Goal: Task Accomplishment & Management: Use online tool/utility

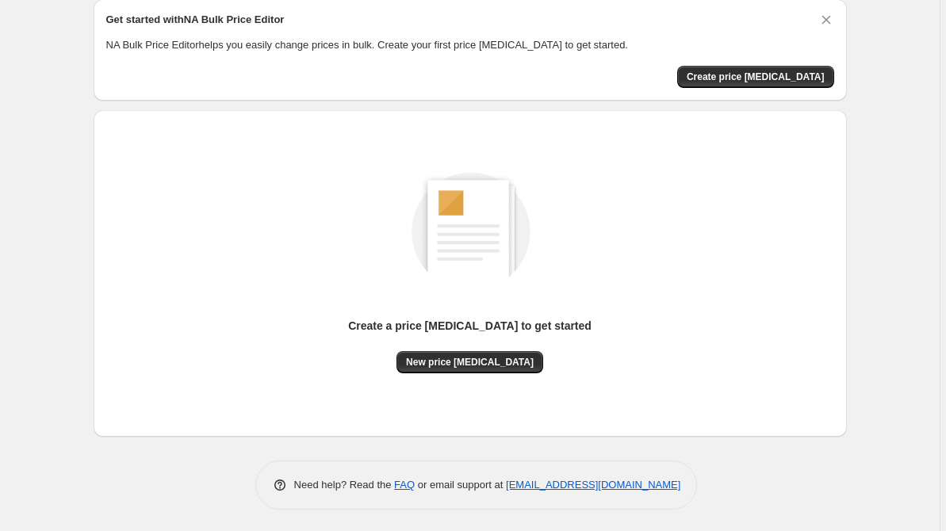
scroll to position [63, 0]
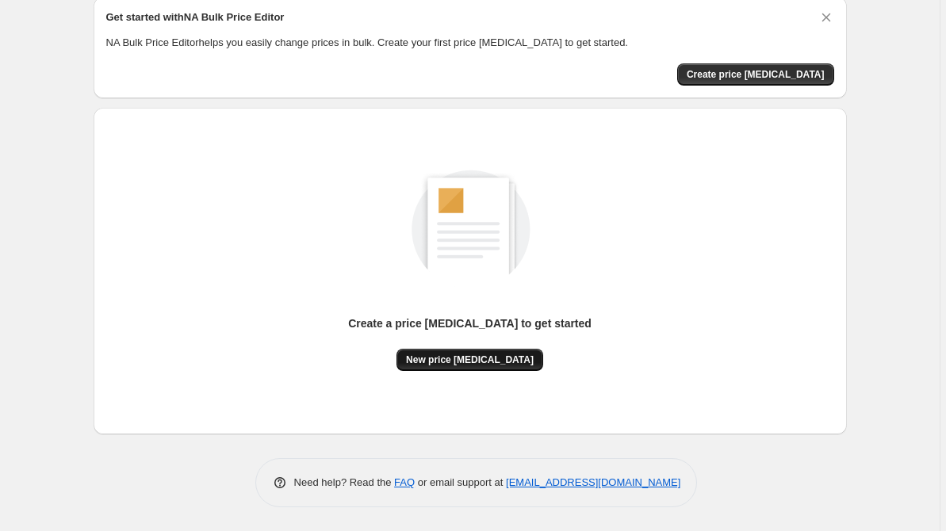
click at [501, 363] on span "New price change job" at bounding box center [470, 360] width 128 height 13
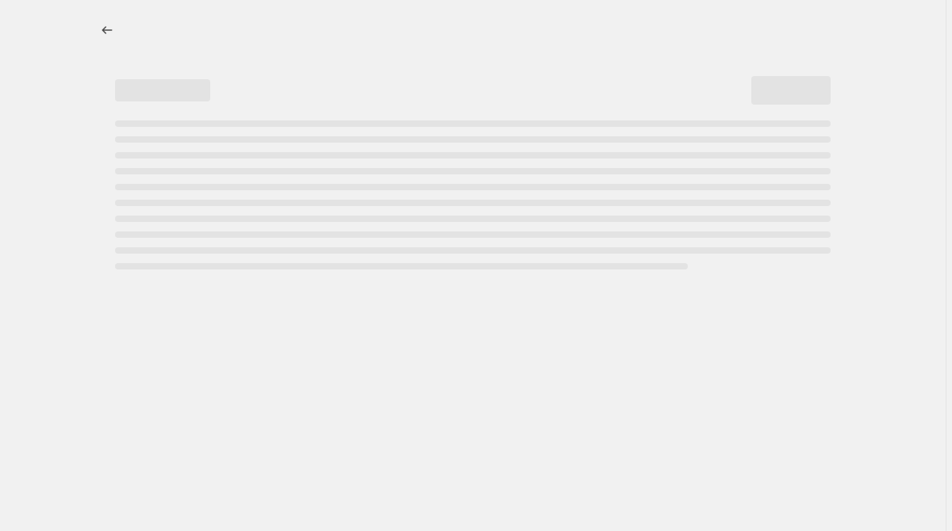
select select "percentage"
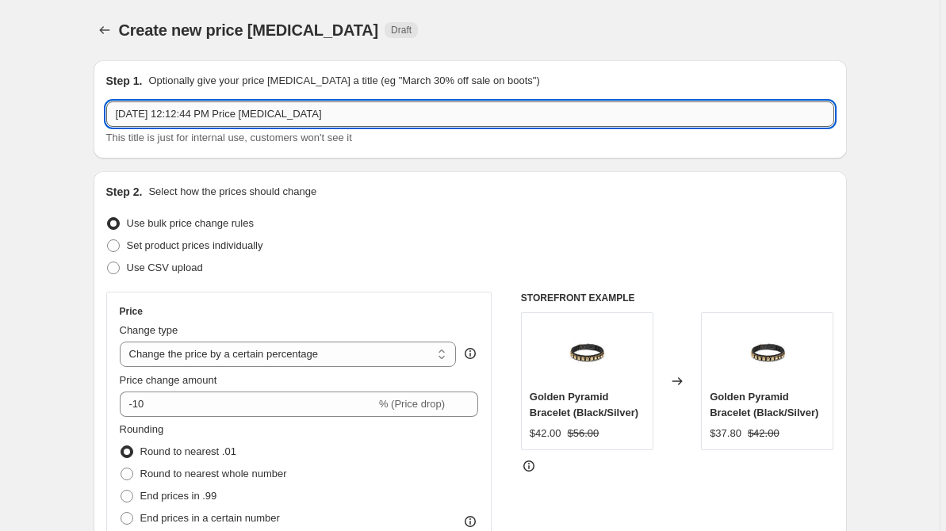
click at [331, 121] on input "Aug 29, 2025, 12:12:44 PM Price change job" at bounding box center [470, 114] width 728 height 25
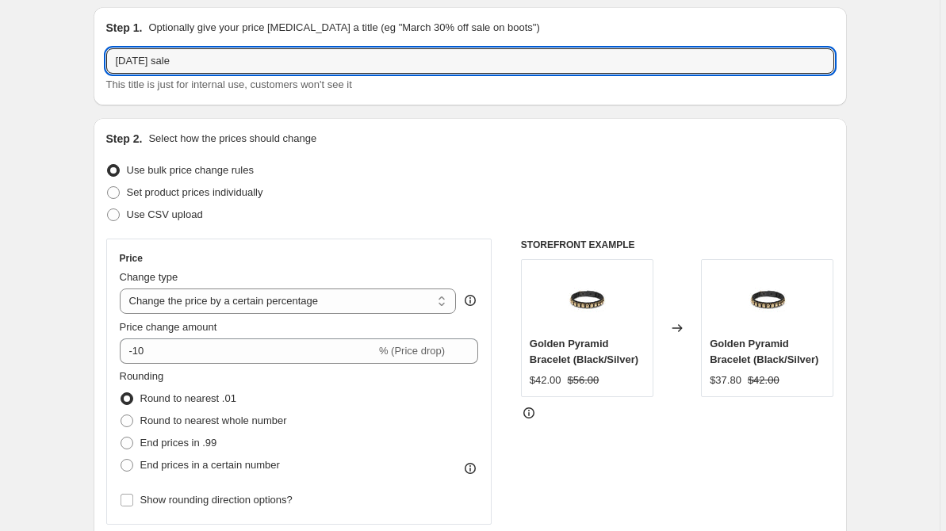
type input "labor day sale"
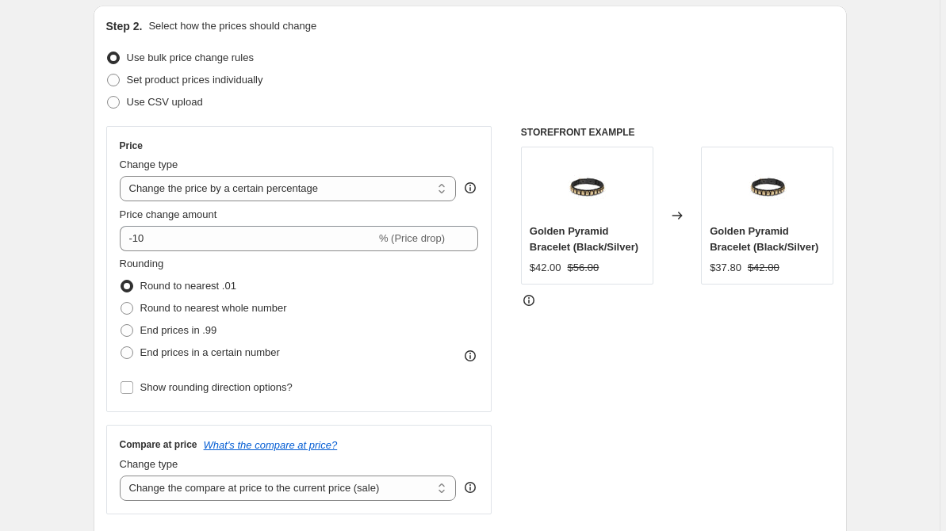
scroll to position [167, 0]
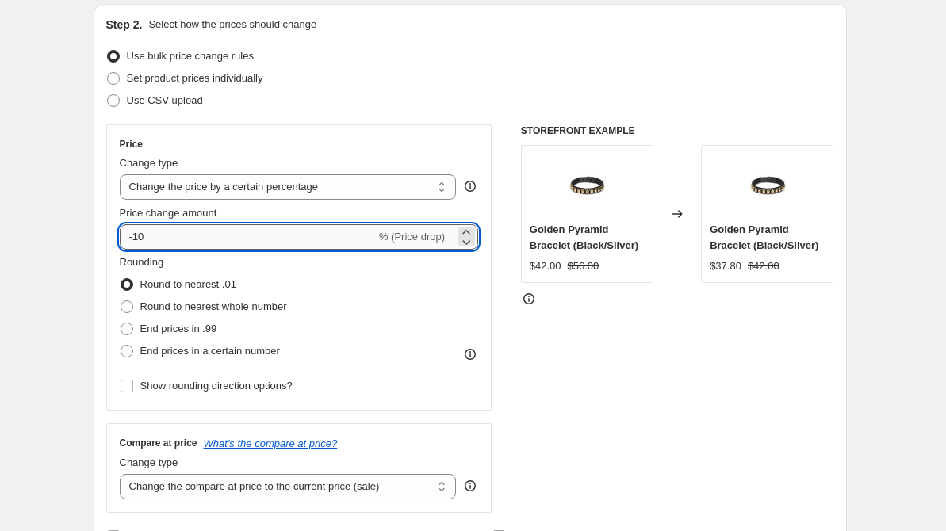
click at [159, 232] on input "-10" at bounding box center [248, 236] width 256 height 25
type input "-1"
type input "-20"
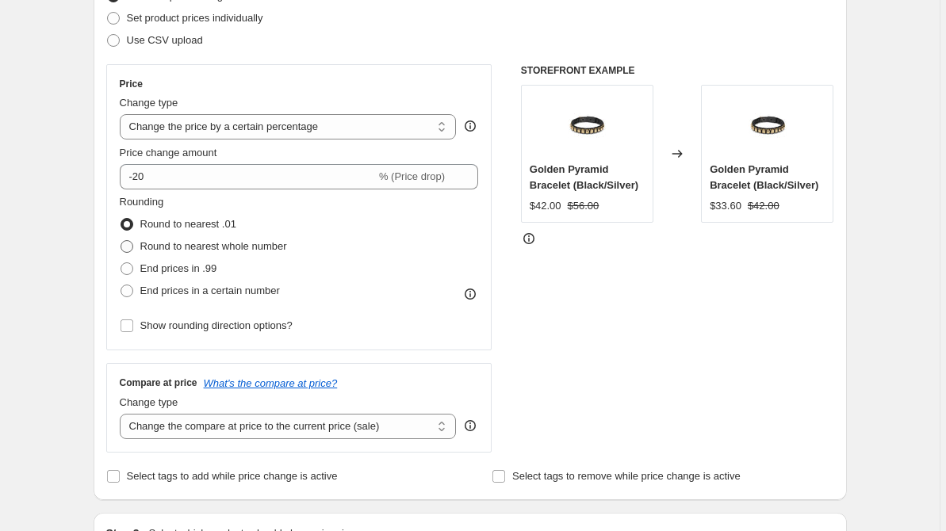
click at [178, 243] on span "Round to nearest whole number" at bounding box center [213, 246] width 147 height 12
click at [121, 241] on input "Round to nearest whole number" at bounding box center [121, 240] width 1 height 1
radio input "true"
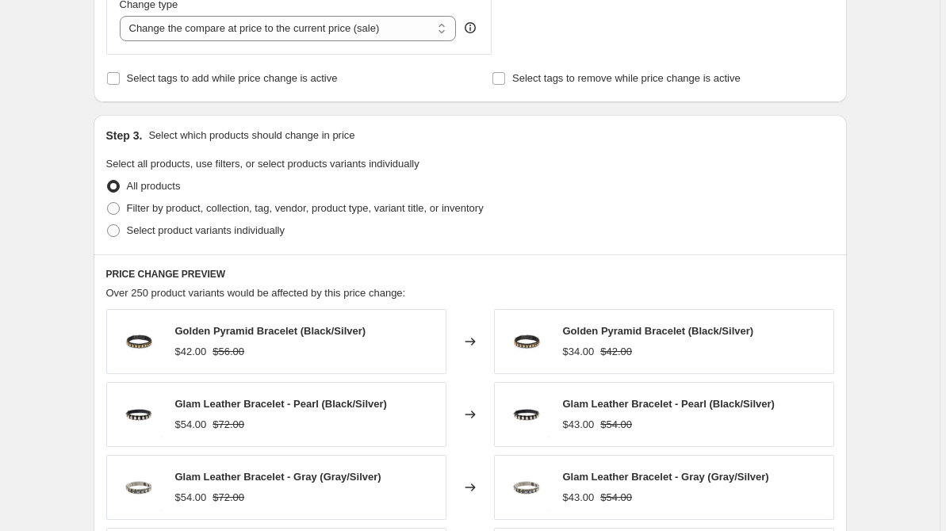
scroll to position [648, 0]
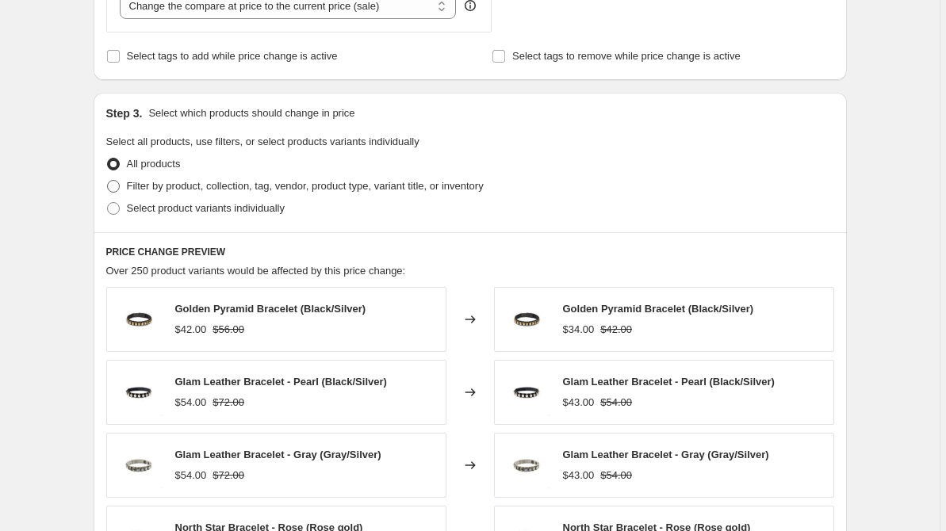
click at [224, 189] on span "Filter by product, collection, tag, vendor, product type, variant title, or inv…" at bounding box center [305, 186] width 357 height 12
click at [108, 181] on input "Filter by product, collection, tag, vendor, product type, variant title, or inv…" at bounding box center [107, 180] width 1 height 1
radio input "true"
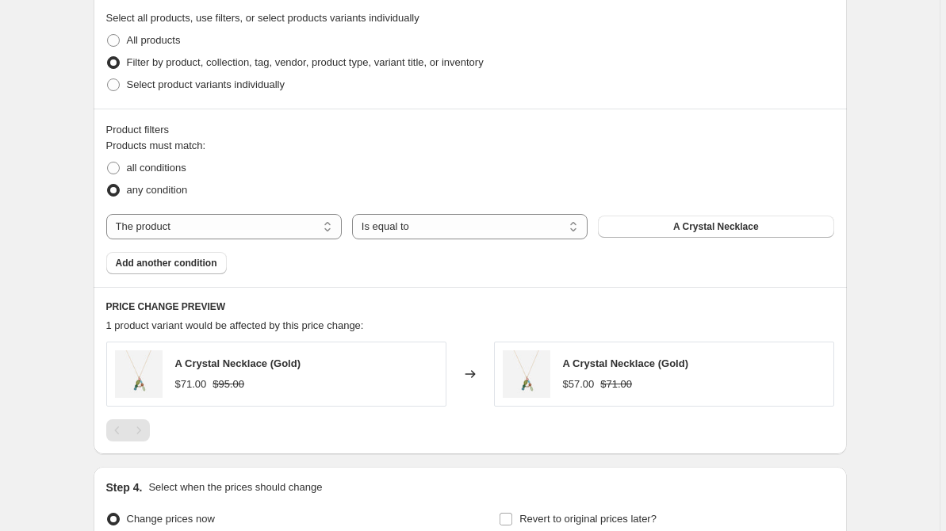
scroll to position [794, 0]
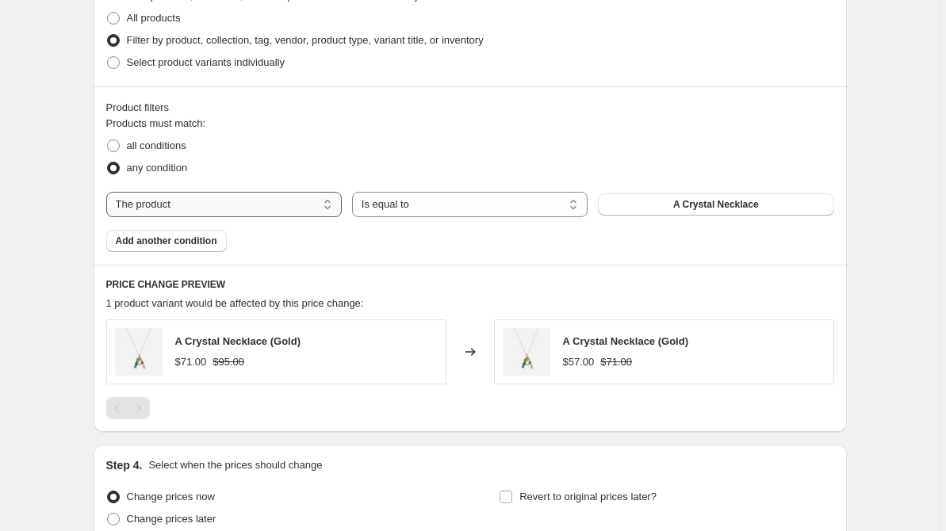
click at [256, 201] on select "The product The product's collection The product's tag The product's vendor The…" at bounding box center [224, 204] width 236 height 25
select select "product_status"
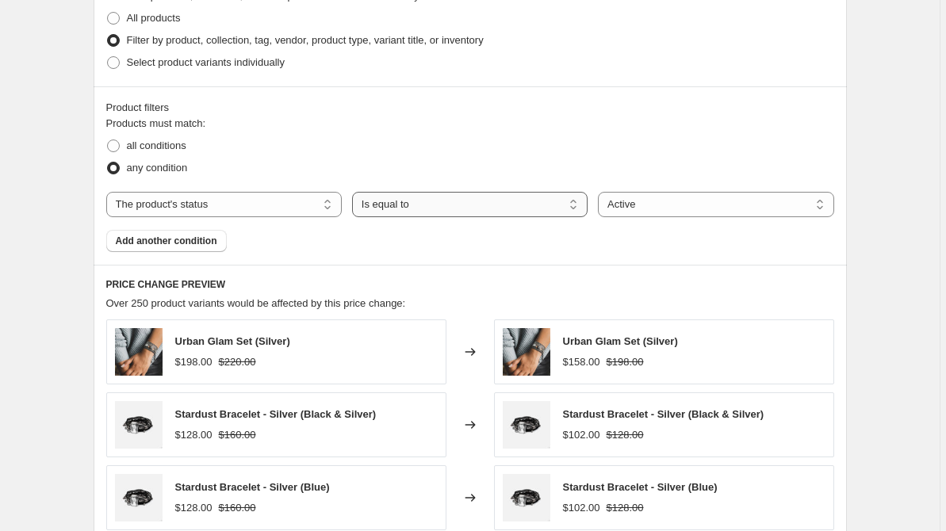
click at [399, 214] on select "Is equal to Is not equal to" at bounding box center [470, 204] width 236 height 25
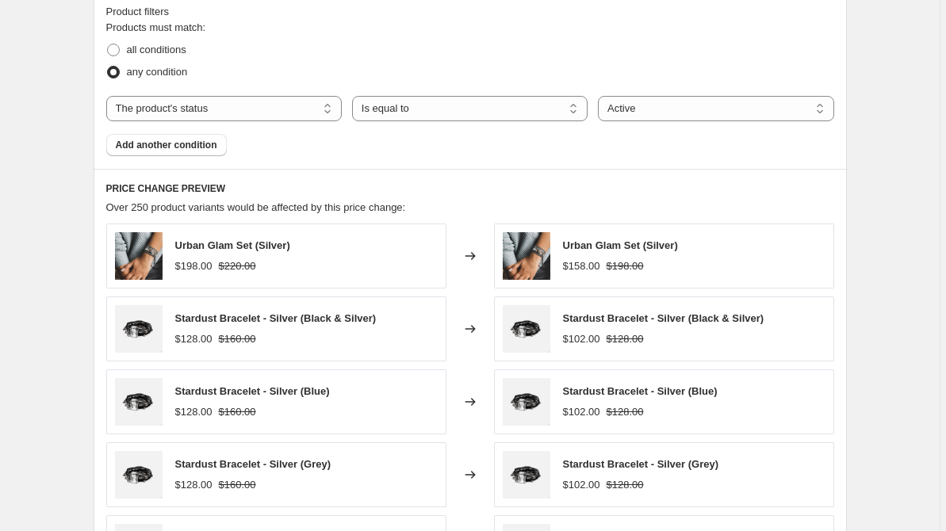
scroll to position [893, 0]
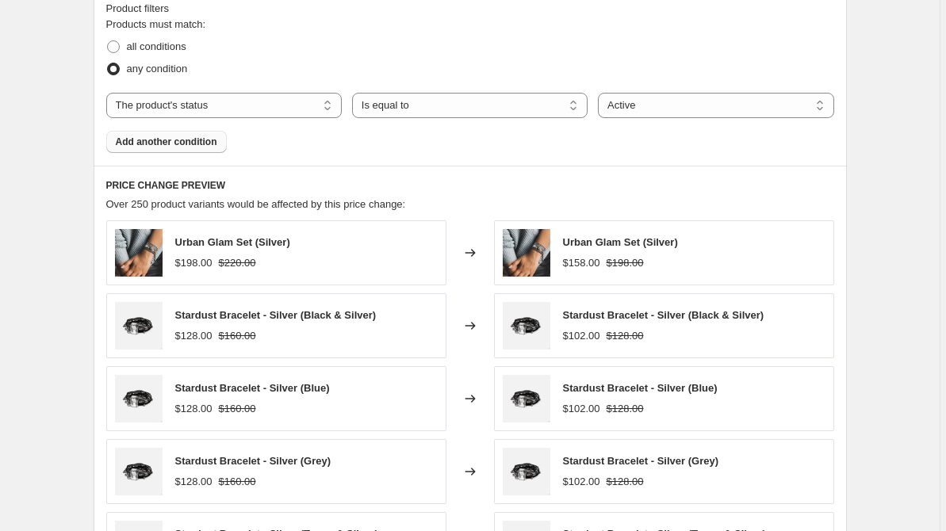
click at [208, 140] on span "Add another condition" at bounding box center [167, 142] width 102 height 13
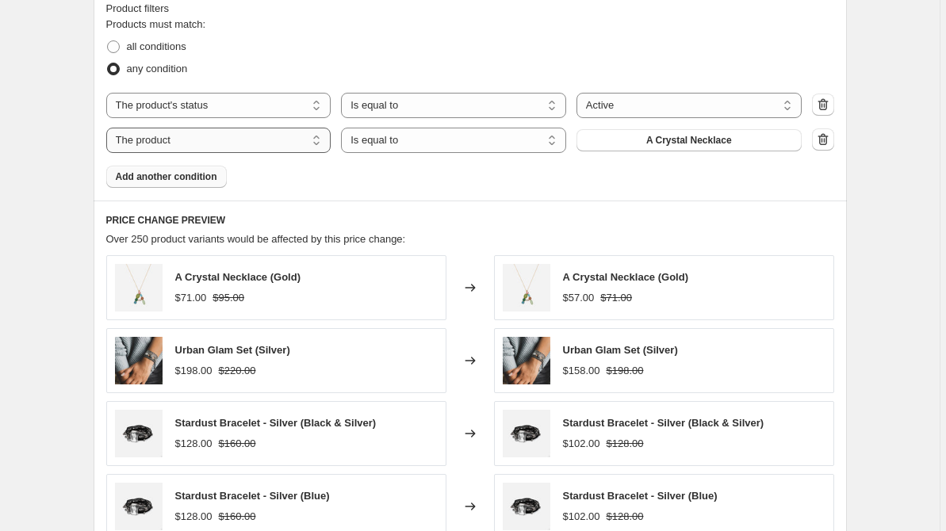
click at [212, 145] on select "The product The product's collection The product's tag The product's vendor The…" at bounding box center [218, 140] width 225 height 25
click at [829, 137] on icon "button" at bounding box center [823, 140] width 16 height 16
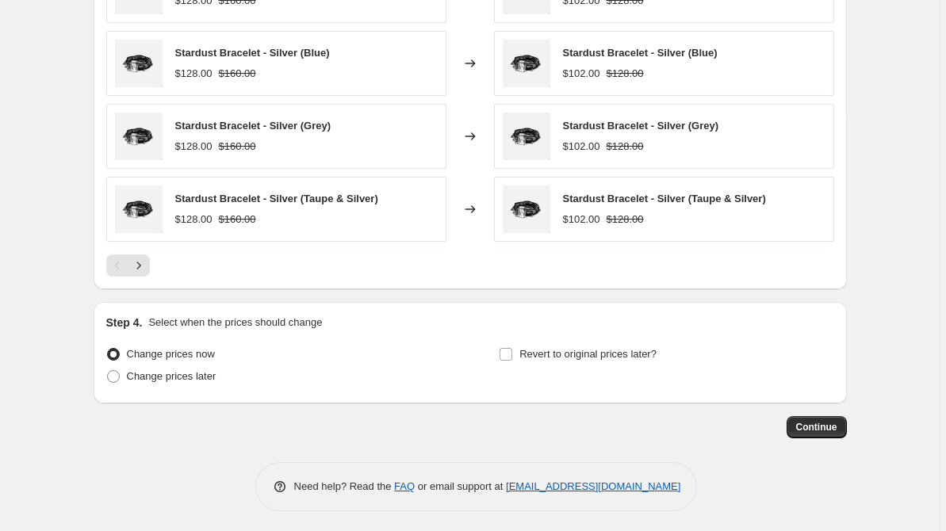
scroll to position [1232, 0]
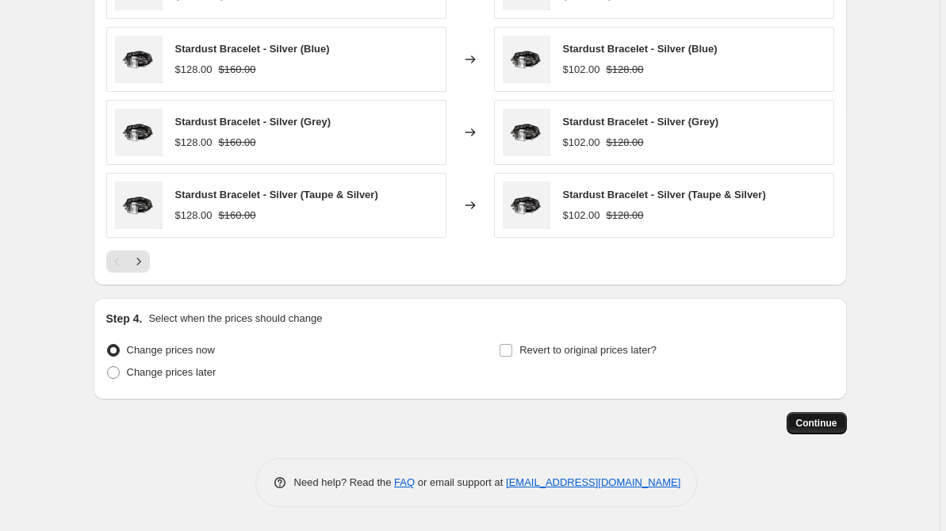
click at [816, 418] on span "Continue" at bounding box center [816, 423] width 41 height 13
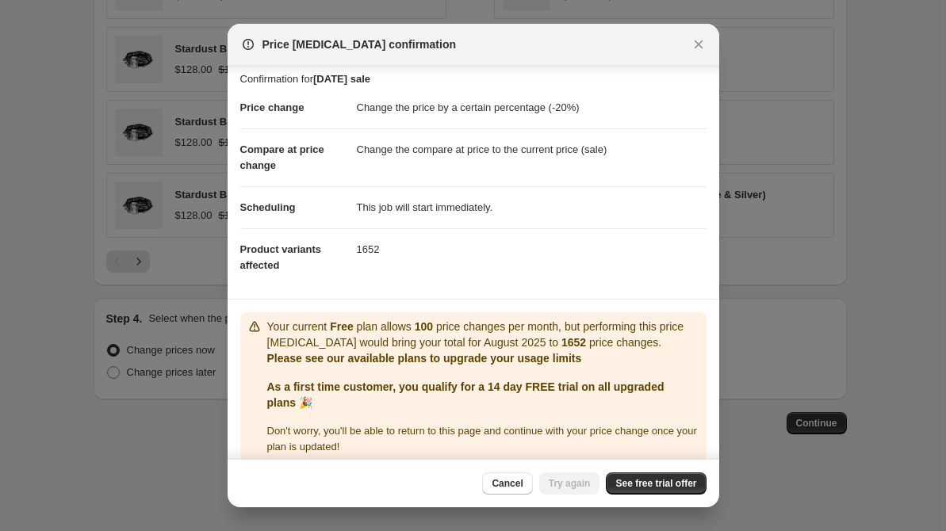
scroll to position [22, 0]
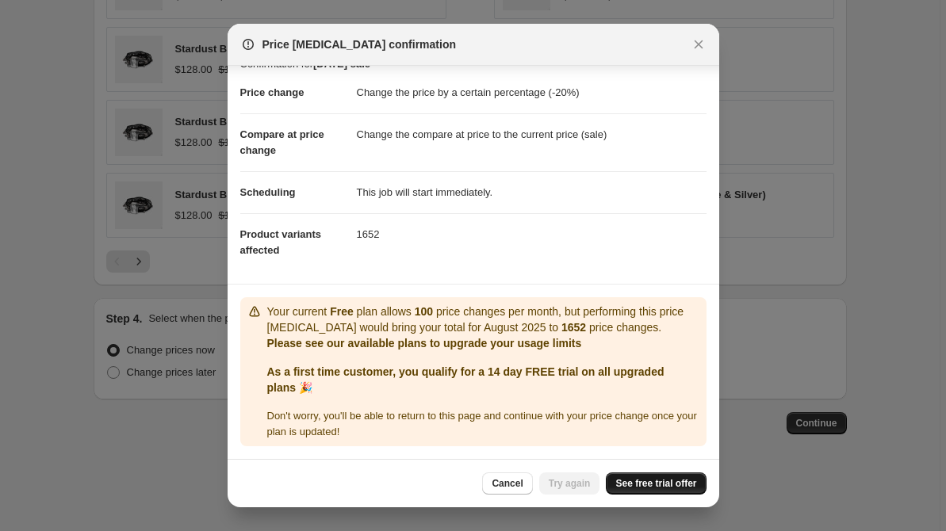
click at [649, 481] on span "See free trial offer" at bounding box center [655, 483] width 81 height 13
click at [564, 485] on span "Try again" at bounding box center [570, 483] width 42 height 13
click at [575, 483] on span "Try again" at bounding box center [570, 483] width 42 height 13
click at [699, 46] on icon "Close" at bounding box center [699, 44] width 16 height 16
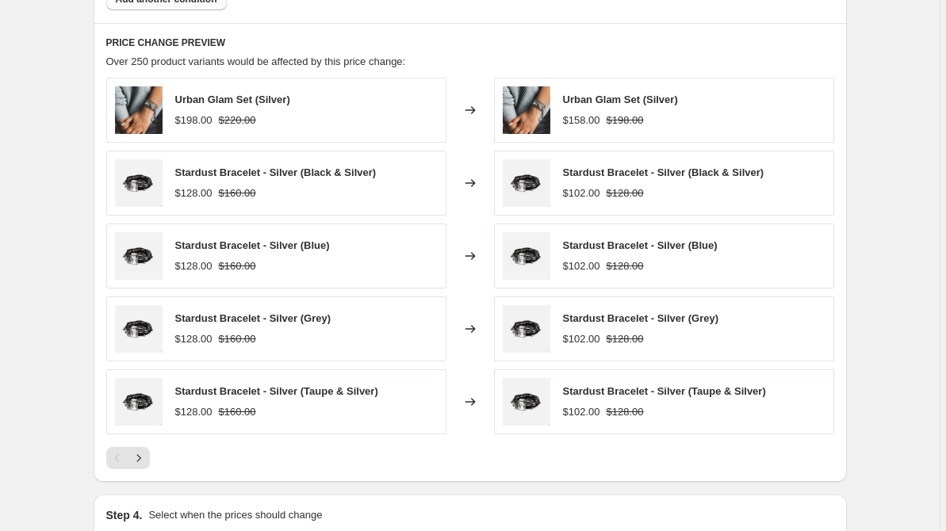
scroll to position [1232, 0]
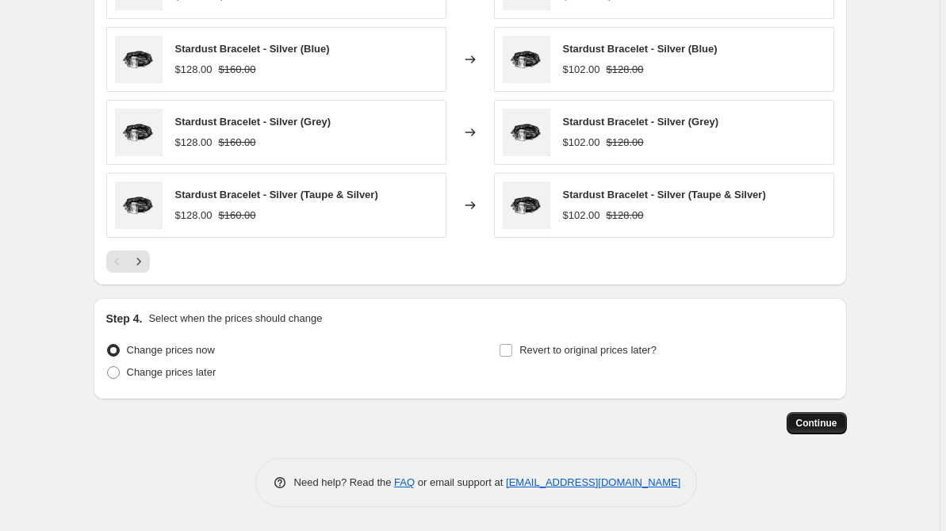
click at [822, 426] on span "Continue" at bounding box center [816, 423] width 41 height 13
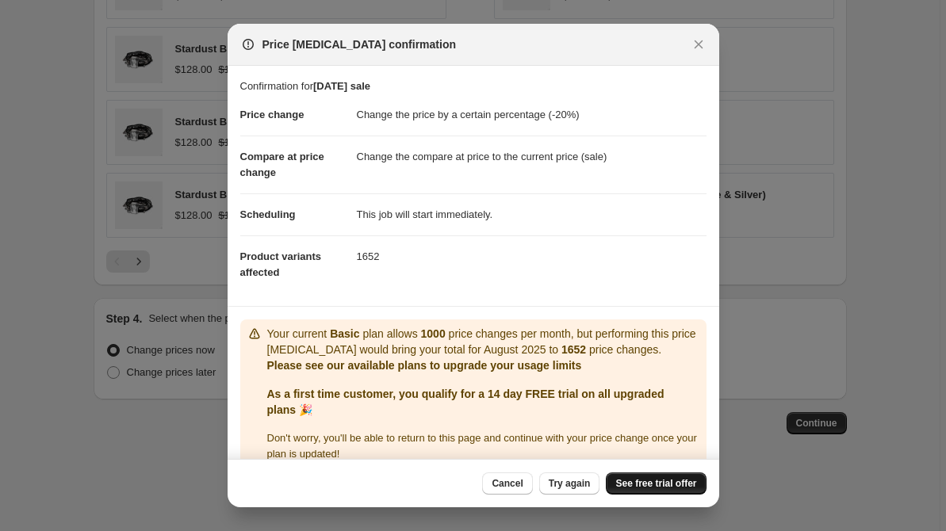
click at [636, 481] on span "See free trial offer" at bounding box center [655, 483] width 81 height 13
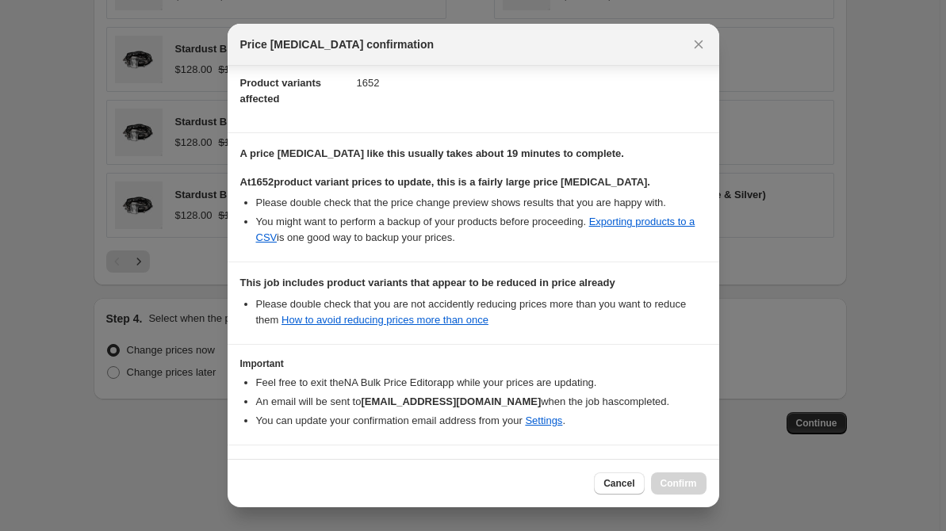
scroll to position [224, 0]
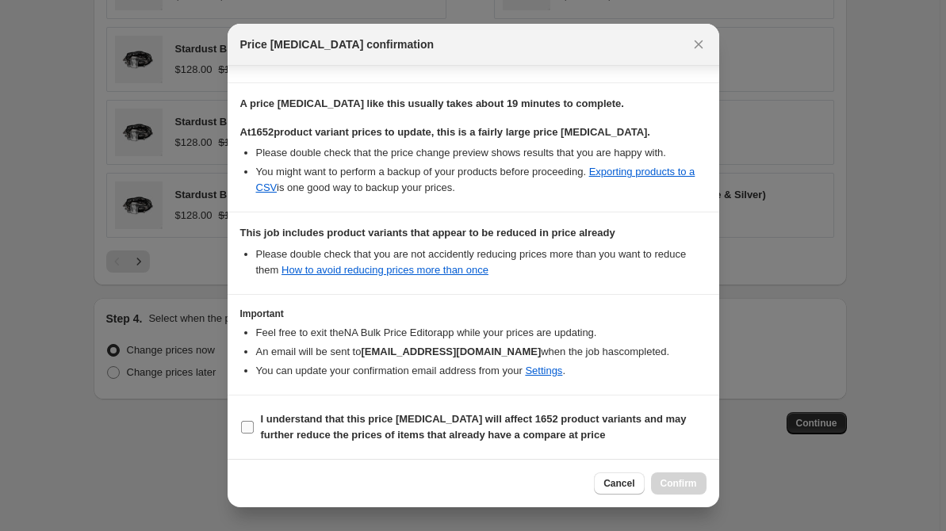
click at [244, 431] on input "I understand that this price change job will affect 1652 product variants and m…" at bounding box center [247, 427] width 13 height 13
checkbox input "true"
click at [687, 483] on span "Confirm" at bounding box center [679, 483] width 36 height 13
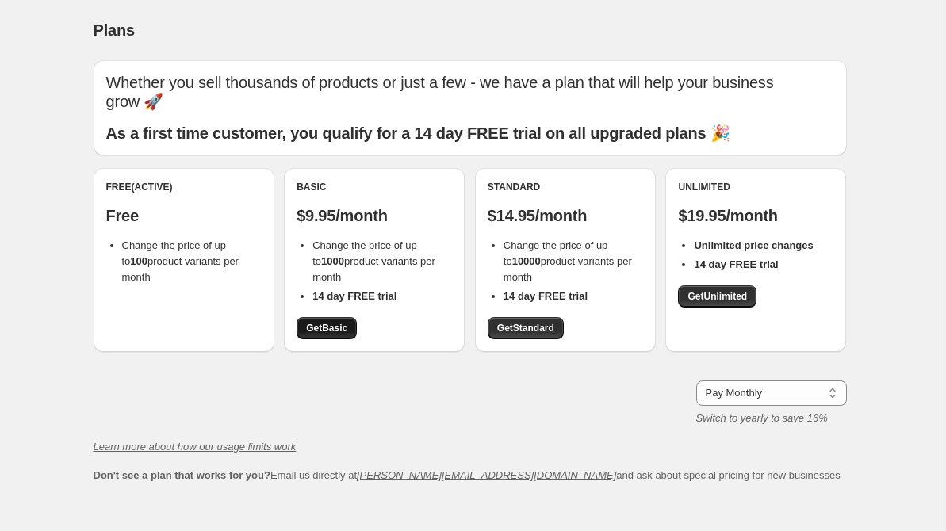
click at [332, 331] on span "Get Basic" at bounding box center [326, 328] width 41 height 13
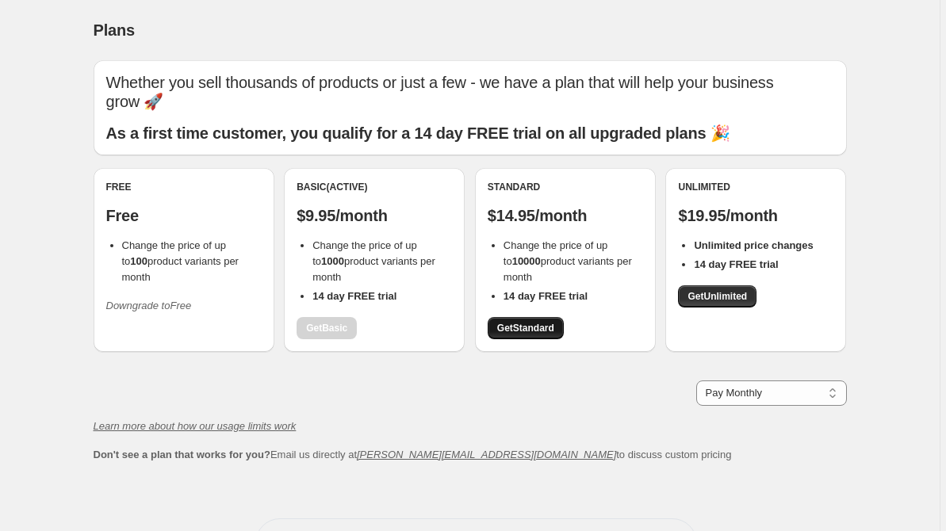
click at [532, 329] on span "Get Standard" at bounding box center [525, 328] width 57 height 13
